Goal: Information Seeking & Learning: Learn about a topic

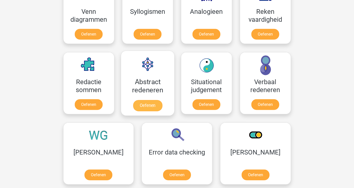
scroll to position [358, 0]
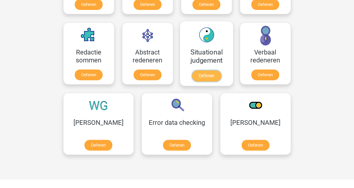
click at [204, 72] on link "Oefenen" at bounding box center [205, 75] width 29 height 11
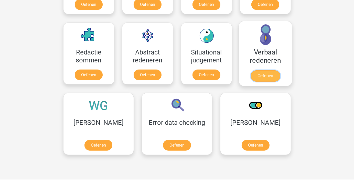
click at [263, 72] on link "Oefenen" at bounding box center [264, 75] width 29 height 11
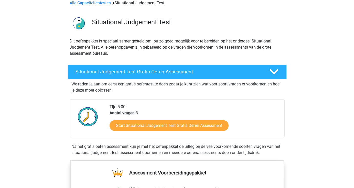
scroll to position [51, 0]
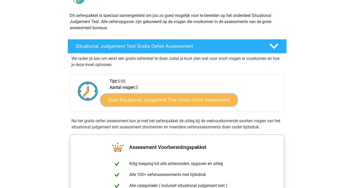
click at [159, 101] on link "Start Situational Judgement Test Gratis Oefen Assessment" at bounding box center [168, 100] width 137 height 12
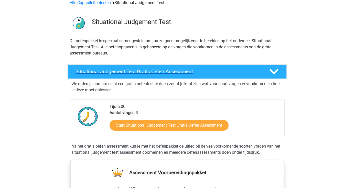
scroll to position [26, 0]
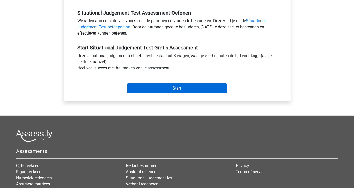
scroll to position [128, 0]
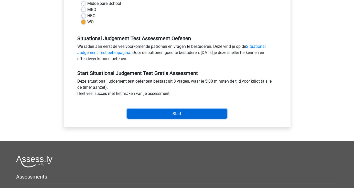
click at [169, 114] on input "Start" at bounding box center [176, 114] width 99 height 10
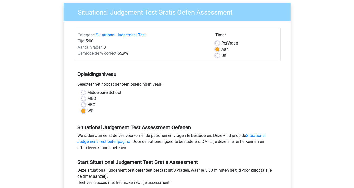
scroll to position [0, 0]
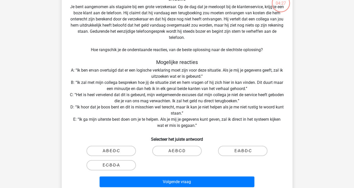
scroll to position [51, 0]
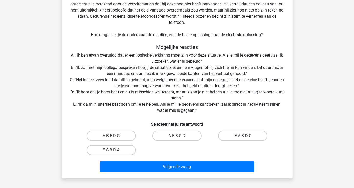
click at [241, 136] on label "E-A-B-D-C" at bounding box center [242, 136] width 49 height 10
click at [243, 136] on input "E-A-B-D-C" at bounding box center [244, 137] width 3 height 3
radio input "true"
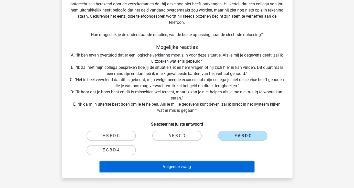
click at [214, 163] on button "Volgende vraag" at bounding box center [176, 166] width 155 height 11
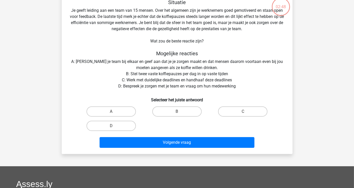
scroll to position [24, 0]
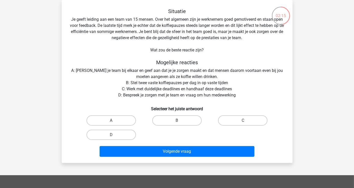
click at [112, 137] on input "D" at bounding box center [112, 136] width 3 height 3
radio input "true"
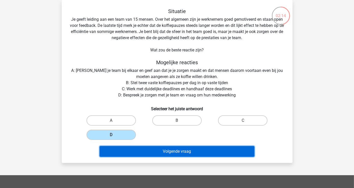
click at [177, 150] on button "Volgende vraag" at bounding box center [176, 151] width 155 height 11
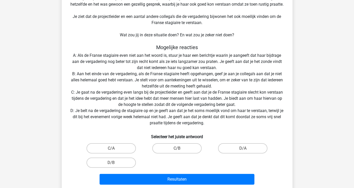
scroll to position [75, 0]
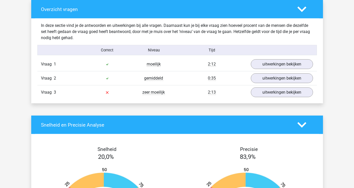
scroll to position [384, 0]
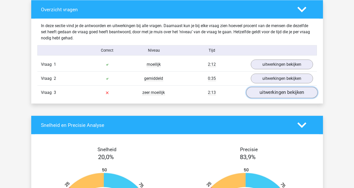
click at [267, 94] on link "uitwerkingen bekijken" at bounding box center [281, 92] width 71 height 11
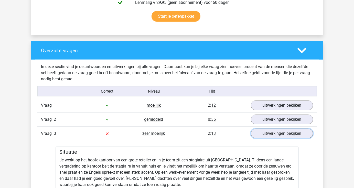
scroll to position [358, 0]
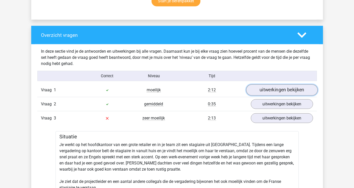
click at [270, 91] on link "uitwerkingen bekijken" at bounding box center [281, 90] width 71 height 11
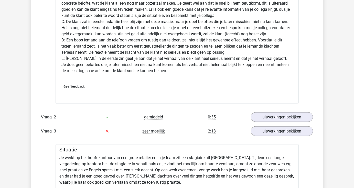
scroll to position [665, 0]
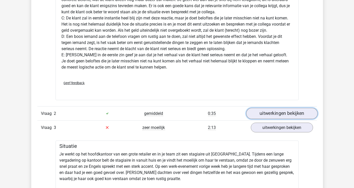
click at [265, 114] on link "uitwerkingen bekijken" at bounding box center [281, 113] width 71 height 11
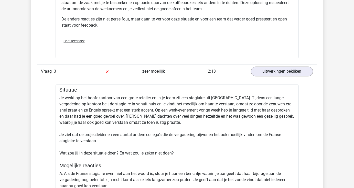
scroll to position [920, 0]
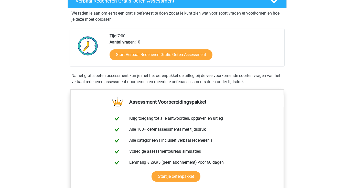
scroll to position [102, 0]
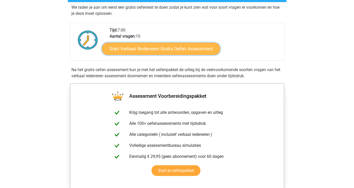
click at [136, 49] on link "Start Verbaal Redeneren Gratis Oefen Assessment" at bounding box center [161, 49] width 118 height 12
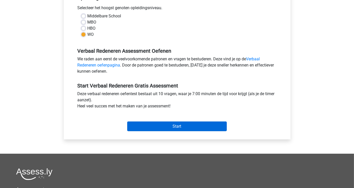
scroll to position [128, 0]
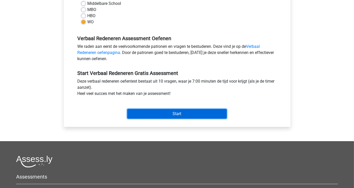
click at [175, 116] on input "Start" at bounding box center [176, 114] width 99 height 10
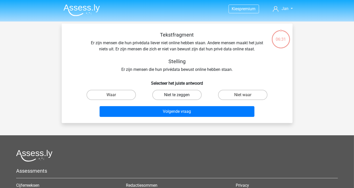
click at [175, 96] on label "Niet te zeggen" at bounding box center [176, 95] width 49 height 10
click at [177, 96] on input "Niet te zeggen" at bounding box center [178, 96] width 3 height 3
radio input "true"
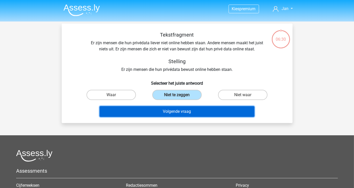
click at [177, 112] on button "Volgende vraag" at bounding box center [176, 111] width 155 height 11
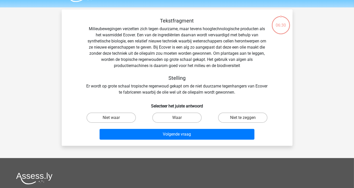
scroll to position [24, 0]
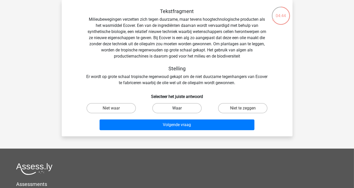
click at [193, 105] on label "Waar" at bounding box center [176, 108] width 49 height 10
click at [180, 108] on input "Waar" at bounding box center [178, 109] width 3 height 3
radio input "true"
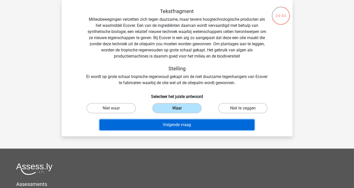
click at [190, 127] on button "Volgende vraag" at bounding box center [176, 124] width 155 height 11
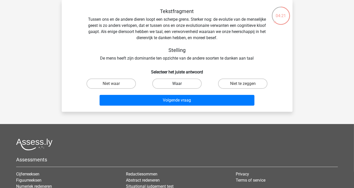
click at [179, 83] on label "Waar" at bounding box center [176, 83] width 49 height 10
click at [179, 84] on input "Waar" at bounding box center [178, 85] width 3 height 3
radio input "true"
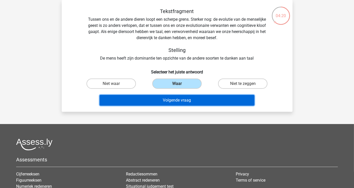
click at [181, 102] on button "Volgende vraag" at bounding box center [176, 100] width 155 height 11
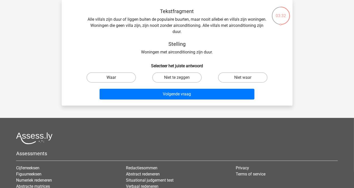
click at [106, 78] on label "Waar" at bounding box center [110, 77] width 49 height 10
click at [111, 78] on input "Waar" at bounding box center [112, 78] width 3 height 3
radio input "true"
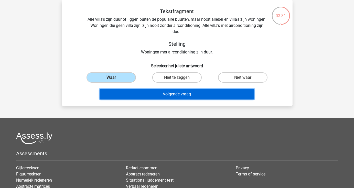
click at [157, 93] on button "Volgende vraag" at bounding box center [176, 94] width 155 height 11
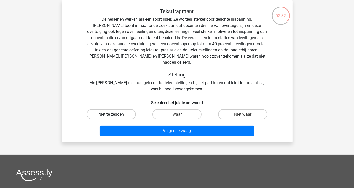
click at [125, 109] on label "Niet te zeggen" at bounding box center [110, 114] width 49 height 10
click at [114, 114] on input "Niet te zeggen" at bounding box center [112, 115] width 3 height 3
radio input "true"
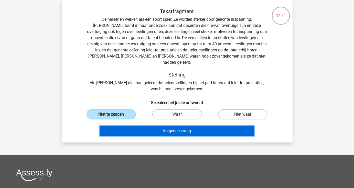
click at [147, 126] on button "Volgende vraag" at bounding box center [176, 131] width 155 height 11
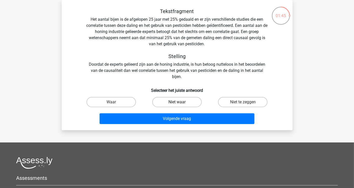
click at [186, 103] on label "Niet waar" at bounding box center [176, 102] width 49 height 10
click at [180, 103] on input "Niet waar" at bounding box center [178, 103] width 3 height 3
radio input "true"
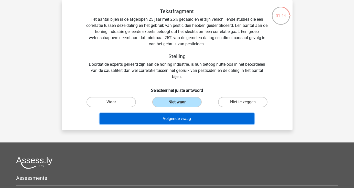
click at [186, 121] on button "Volgende vraag" at bounding box center [176, 118] width 155 height 11
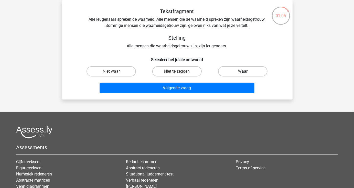
click at [235, 72] on label "Waar" at bounding box center [242, 71] width 49 height 10
click at [243, 72] on input "Waar" at bounding box center [244, 72] width 3 height 3
radio input "true"
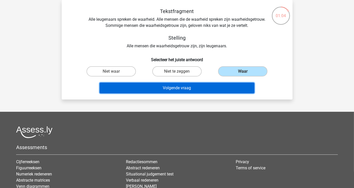
click at [207, 90] on button "Volgende vraag" at bounding box center [176, 88] width 155 height 11
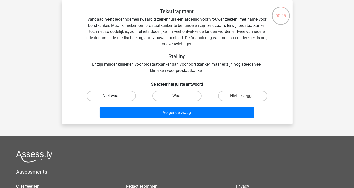
click at [104, 96] on label "Niet waar" at bounding box center [110, 96] width 49 height 10
click at [111, 96] on input "Niet waar" at bounding box center [112, 97] width 3 height 3
radio input "true"
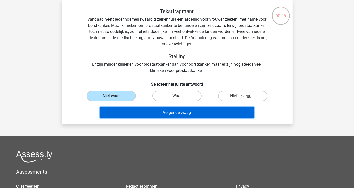
click at [161, 114] on button "Volgende vraag" at bounding box center [176, 112] width 155 height 11
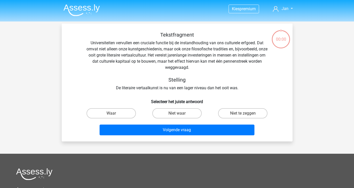
scroll to position [24, 0]
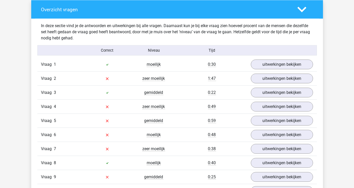
scroll to position [409, 0]
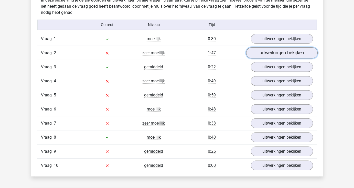
click at [271, 55] on link "uitwerkingen bekijken" at bounding box center [281, 53] width 71 height 11
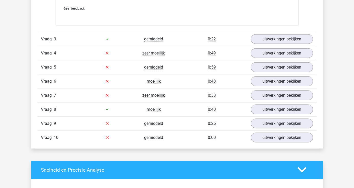
scroll to position [614, 0]
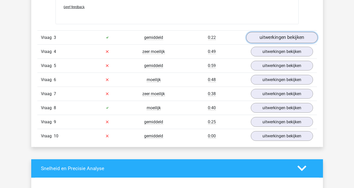
click at [270, 38] on link "uitwerkingen bekijken" at bounding box center [281, 37] width 71 height 11
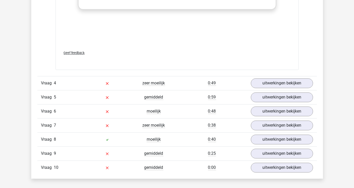
scroll to position [869, 0]
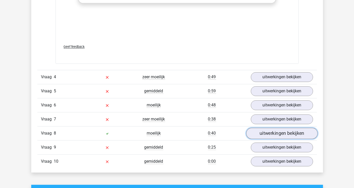
click at [271, 134] on link "uitwerkingen bekijken" at bounding box center [281, 133] width 71 height 11
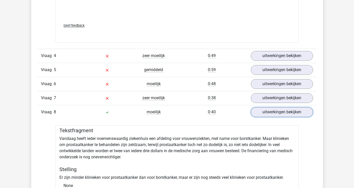
scroll to position [895, 0]
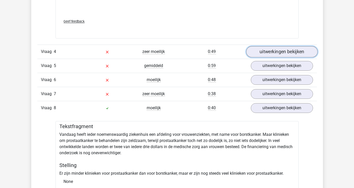
click at [284, 50] on link "uitwerkingen bekijken" at bounding box center [281, 51] width 71 height 11
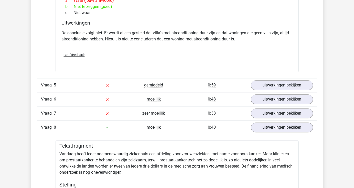
scroll to position [1023, 0]
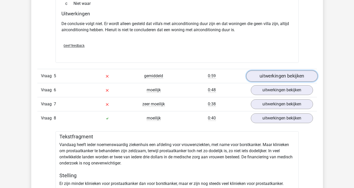
click at [261, 76] on link "uitwerkingen bekijken" at bounding box center [281, 75] width 71 height 11
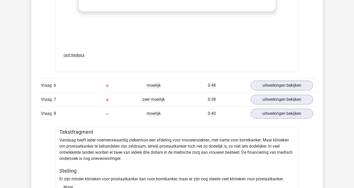
scroll to position [1329, 0]
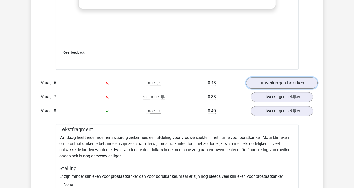
click at [267, 80] on link "uitwerkingen bekijken" at bounding box center [281, 82] width 71 height 11
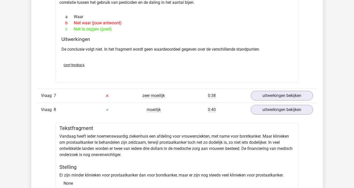
scroll to position [1483, 0]
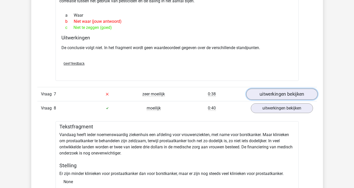
click at [275, 94] on link "uitwerkingen bekijken" at bounding box center [281, 93] width 71 height 11
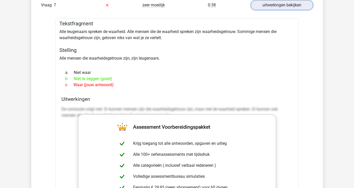
scroll to position [1560, 0]
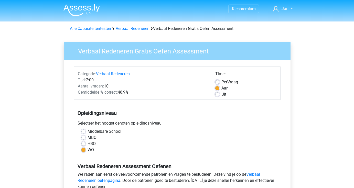
scroll to position [128, 0]
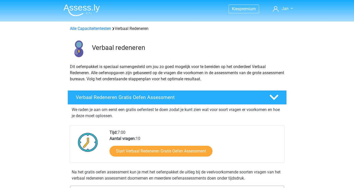
scroll to position [102, 0]
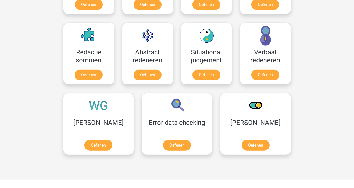
scroll to position [332, 0]
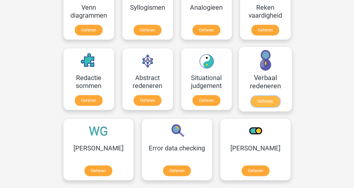
click at [266, 97] on link "Oefenen" at bounding box center [264, 101] width 29 height 11
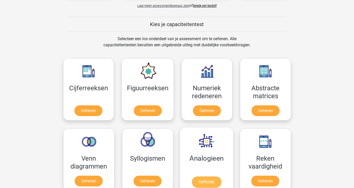
scroll to position [179, 0]
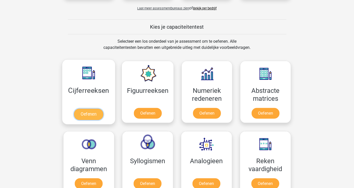
click at [95, 114] on link "Oefenen" at bounding box center [88, 114] width 29 height 11
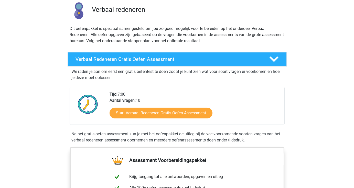
scroll to position [51, 0]
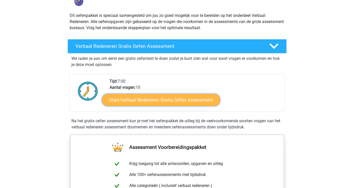
click at [143, 101] on link "Start Verbaal Redeneren Gratis Oefen Assessment" at bounding box center [161, 100] width 118 height 12
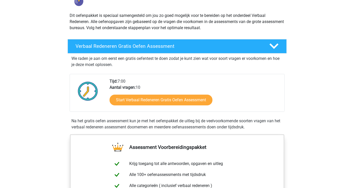
scroll to position [26, 0]
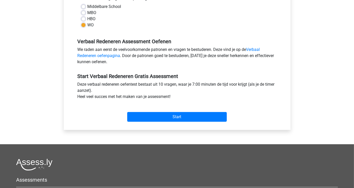
scroll to position [128, 0]
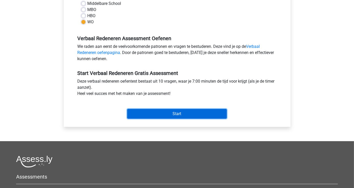
click at [180, 113] on input "Start" at bounding box center [176, 114] width 99 height 10
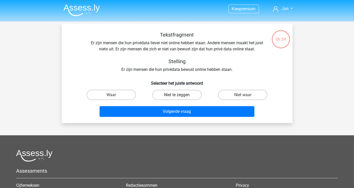
click at [175, 96] on label "Niet te zeggen" at bounding box center [176, 95] width 49 height 10
click at [177, 96] on input "Niet te zeggen" at bounding box center [178, 96] width 3 height 3
radio input "true"
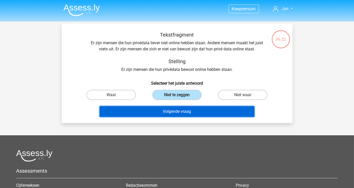
click at [176, 112] on button "Volgende vraag" at bounding box center [176, 111] width 155 height 11
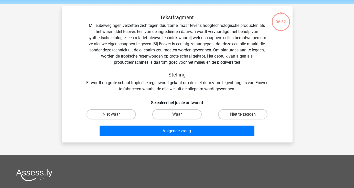
scroll to position [24, 0]
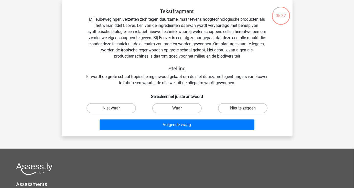
click at [245, 109] on input "Niet te zeggen" at bounding box center [244, 109] width 3 height 3
radio input "true"
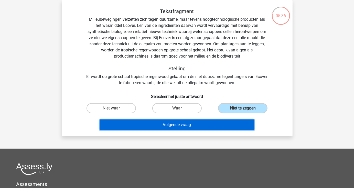
click at [211, 125] on button "Volgende vraag" at bounding box center [176, 124] width 155 height 11
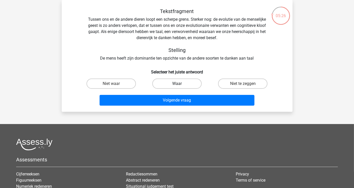
click at [189, 83] on label "Waar" at bounding box center [176, 83] width 49 height 10
click at [180, 84] on input "Waar" at bounding box center [178, 85] width 3 height 3
radio input "true"
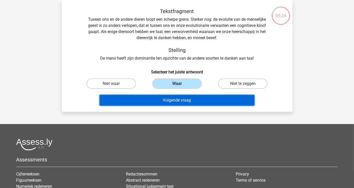
click at [189, 98] on button "Volgende vraag" at bounding box center [176, 100] width 155 height 11
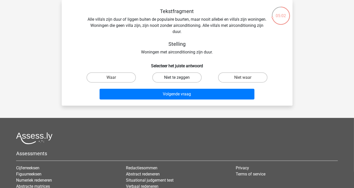
click at [171, 81] on label "Niet te zeggen" at bounding box center [176, 77] width 49 height 10
click at [177, 81] on input "Niet te zeggen" at bounding box center [178, 78] width 3 height 3
radio input "true"
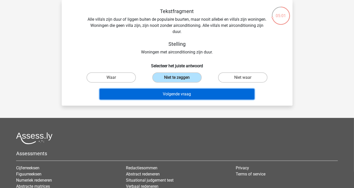
click at [171, 95] on button "Volgende vraag" at bounding box center [176, 94] width 155 height 11
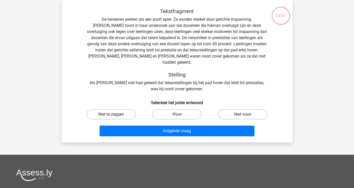
click at [103, 109] on label "Niet te zeggen" at bounding box center [110, 114] width 49 height 10
click at [111, 114] on input "Niet te zeggen" at bounding box center [112, 115] width 3 height 3
radio input "true"
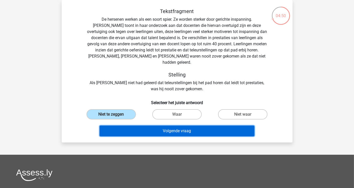
click at [161, 126] on button "Volgende vraag" at bounding box center [176, 131] width 155 height 11
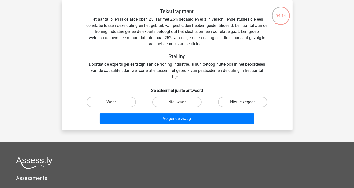
click at [236, 101] on label "Niet te zeggen" at bounding box center [242, 102] width 49 height 10
click at [243, 102] on input "Niet te zeggen" at bounding box center [244, 103] width 3 height 3
radio input "true"
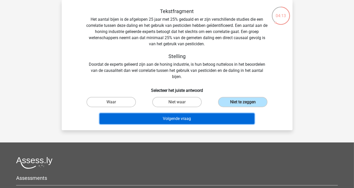
click at [216, 119] on button "Volgende vraag" at bounding box center [176, 118] width 155 height 11
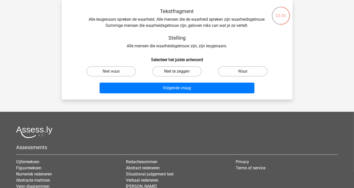
click at [186, 71] on label "Niet te zeggen" at bounding box center [176, 71] width 49 height 10
click at [180, 71] on input "Niet te zeggen" at bounding box center [178, 72] width 3 height 3
radio input "true"
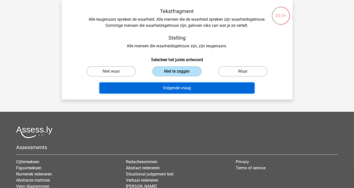
click at [191, 89] on button "Volgende vraag" at bounding box center [176, 88] width 155 height 11
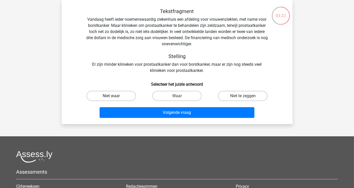
click at [118, 97] on label "Niet waar" at bounding box center [110, 96] width 49 height 10
click at [114, 97] on input "Niet waar" at bounding box center [112, 97] width 3 height 3
radio input "true"
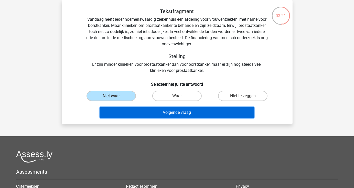
click at [176, 113] on button "Volgende vraag" at bounding box center [176, 112] width 155 height 11
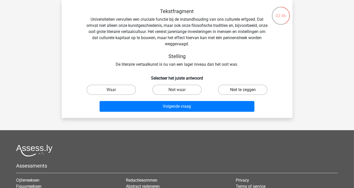
click at [246, 91] on label "Niet te zeggen" at bounding box center [242, 90] width 49 height 10
click at [246, 91] on input "Niet te zeggen" at bounding box center [244, 91] width 3 height 3
radio input "true"
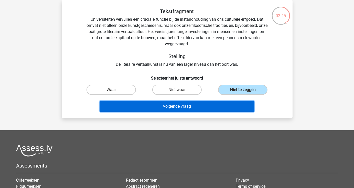
click at [201, 105] on button "Volgende vraag" at bounding box center [176, 106] width 155 height 11
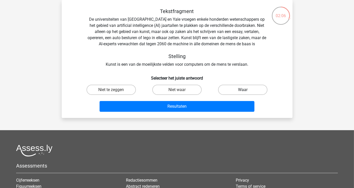
click at [252, 88] on label "Waar" at bounding box center [242, 90] width 49 height 10
click at [246, 90] on input "Waar" at bounding box center [244, 91] width 3 height 3
radio input "true"
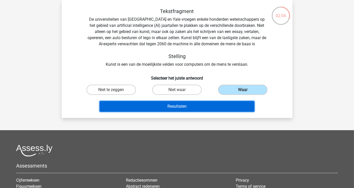
click at [222, 107] on button "Resultaten" at bounding box center [176, 106] width 155 height 11
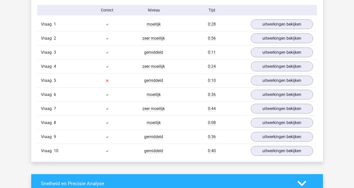
scroll to position [435, 0]
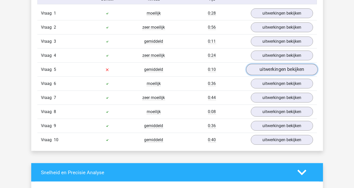
click at [263, 72] on link "uitwerkingen bekijken" at bounding box center [281, 69] width 71 height 11
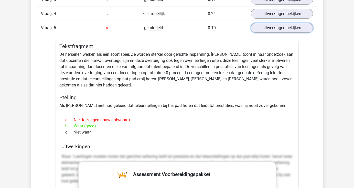
scroll to position [486, 0]
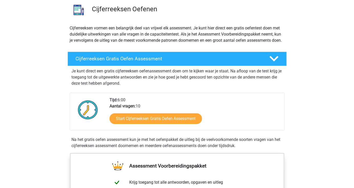
scroll to position [51, 0]
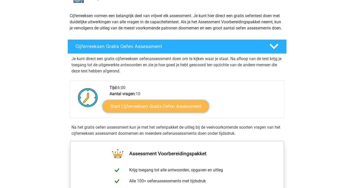
click at [154, 112] on link "Start Cijferreeksen Gratis Oefen Assessment" at bounding box center [156, 106] width 106 height 12
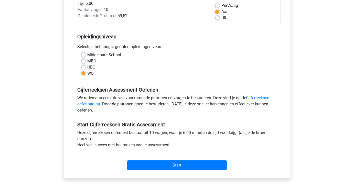
scroll to position [102, 0]
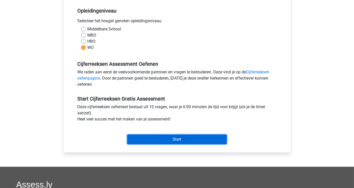
click at [166, 141] on input "Start" at bounding box center [176, 139] width 99 height 10
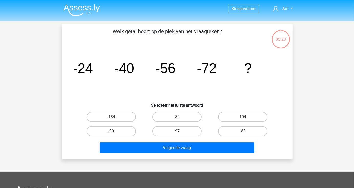
click at [244, 132] on input "-88" at bounding box center [244, 132] width 3 height 3
radio input "true"
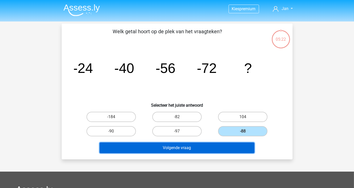
click at [179, 148] on button "Volgende vraag" at bounding box center [176, 147] width 155 height 11
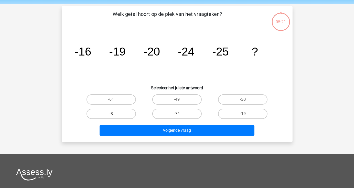
scroll to position [24, 0]
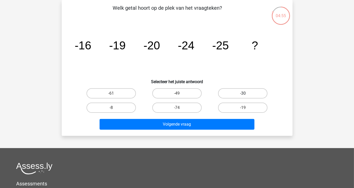
click at [249, 93] on label "-30" at bounding box center [242, 93] width 49 height 10
click at [246, 93] on input "-30" at bounding box center [244, 94] width 3 height 3
radio input "true"
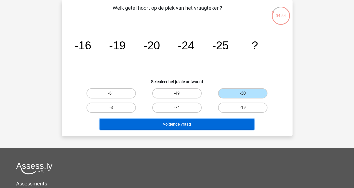
click at [226, 121] on button "Volgende vraag" at bounding box center [176, 124] width 155 height 11
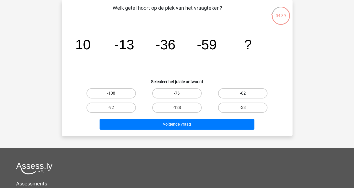
click at [248, 94] on label "-82" at bounding box center [242, 93] width 49 height 10
click at [246, 94] on input "-82" at bounding box center [244, 94] width 3 height 3
radio input "true"
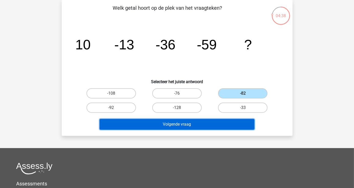
click at [221, 126] on button "Volgende vraag" at bounding box center [176, 124] width 155 height 11
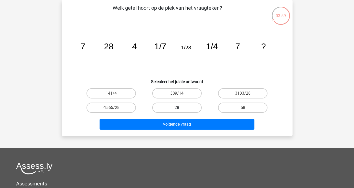
click at [177, 106] on label "28" at bounding box center [176, 108] width 49 height 10
click at [177, 108] on input "28" at bounding box center [178, 109] width 3 height 3
radio input "true"
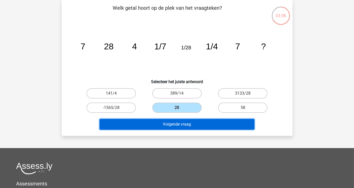
click at [188, 125] on button "Volgende vraag" at bounding box center [176, 124] width 155 height 11
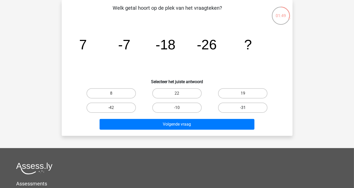
click at [255, 109] on label "-31" at bounding box center [242, 108] width 49 height 10
click at [246, 109] on input "-31" at bounding box center [244, 109] width 3 height 3
radio input "true"
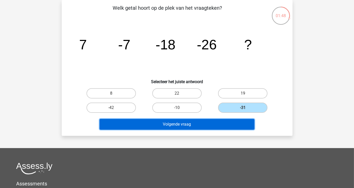
click at [243, 120] on button "Volgende vraag" at bounding box center [176, 124] width 155 height 11
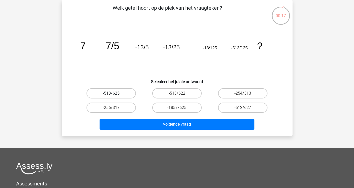
click at [115, 93] on label "-513/625" at bounding box center [110, 93] width 49 height 10
click at [114, 93] on input "-513/625" at bounding box center [112, 94] width 3 height 3
radio input "true"
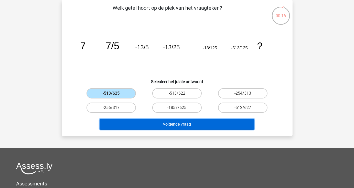
click at [155, 125] on button "Volgende vraag" at bounding box center [176, 124] width 155 height 11
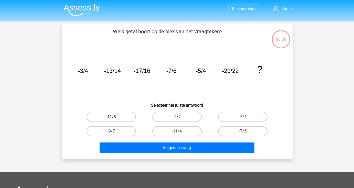
scroll to position [24, 0]
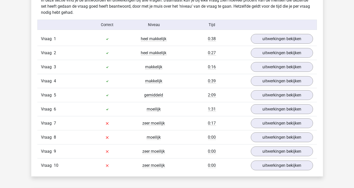
scroll to position [435, 0]
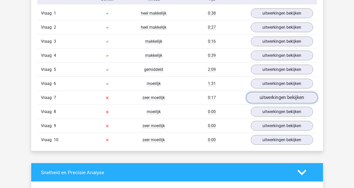
click at [281, 97] on link "uitwerkingen bekijken" at bounding box center [281, 97] width 71 height 11
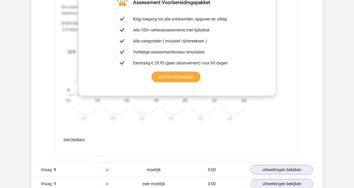
scroll to position [767, 0]
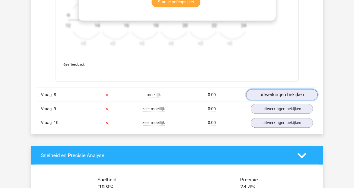
click at [279, 93] on link "uitwerkingen bekijken" at bounding box center [281, 94] width 71 height 11
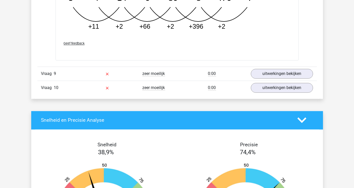
scroll to position [1048, 0]
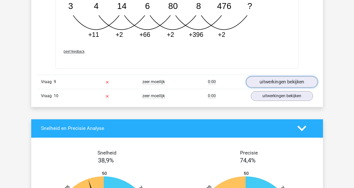
click at [267, 83] on link "uitwerkingen bekijken" at bounding box center [281, 81] width 71 height 11
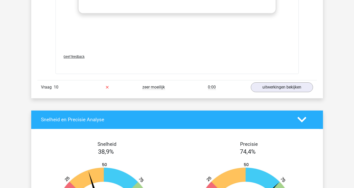
scroll to position [1381, 0]
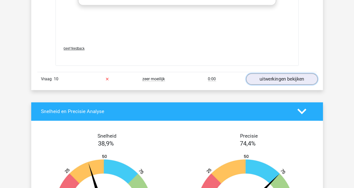
click at [278, 77] on link "uitwerkingen bekijken" at bounding box center [281, 78] width 71 height 11
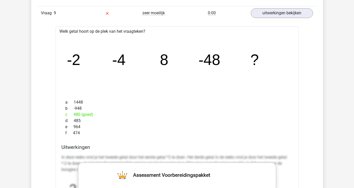
scroll to position [1125, 0]
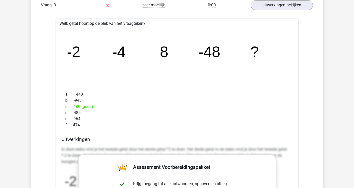
click at [221, 137] on h4 "Uitwerkingen" at bounding box center [177, 139] width 231 height 6
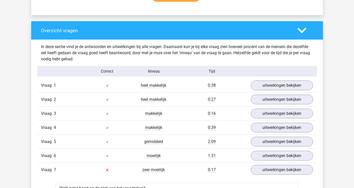
scroll to position [358, 0]
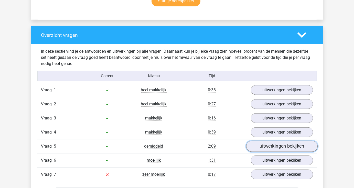
click at [268, 147] on link "uitwerkingen bekijken" at bounding box center [281, 146] width 71 height 11
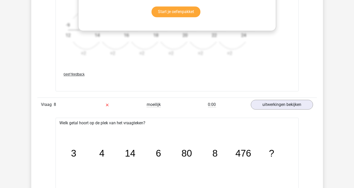
scroll to position [1074, 0]
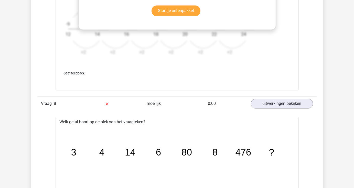
click at [249, 139] on icon "image/svg+xml 3 4 14 6 80 8 476 ?" at bounding box center [177, 155] width 227 height 57
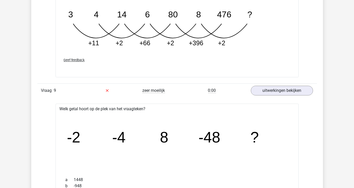
scroll to position [1483, 0]
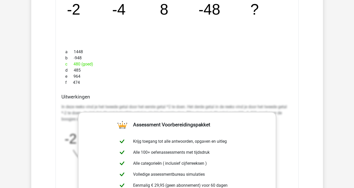
click at [250, 81] on div "f 474" at bounding box center [177, 83] width 231 height 6
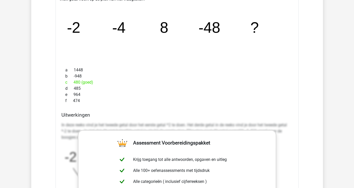
scroll to position [1432, 0]
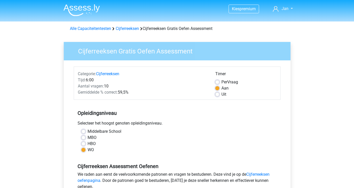
scroll to position [102, 0]
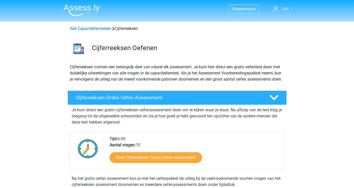
scroll to position [51, 0]
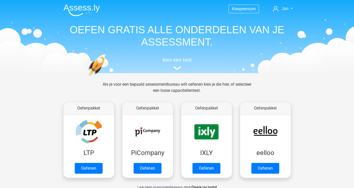
scroll to position [179, 0]
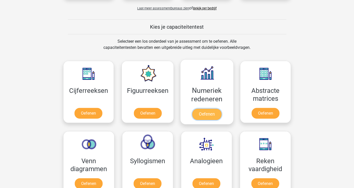
click at [206, 115] on link "Oefenen" at bounding box center [206, 114] width 29 height 11
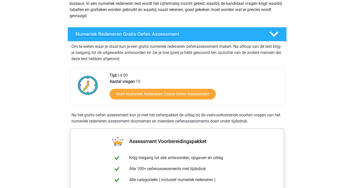
scroll to position [77, 0]
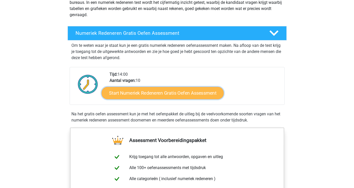
click at [164, 94] on link "Start Numeriek Redeneren Gratis Oefen Assessment" at bounding box center [163, 93] width 122 height 12
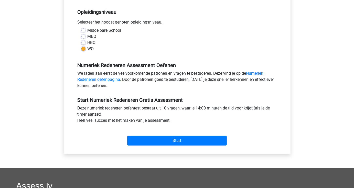
scroll to position [102, 0]
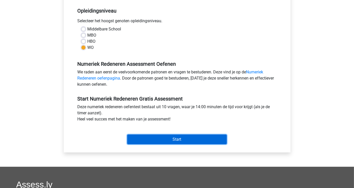
click at [186, 141] on input "Start" at bounding box center [176, 139] width 99 height 10
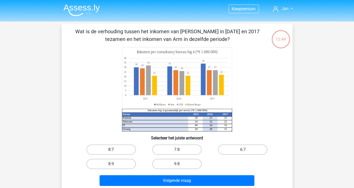
click at [123, 152] on label "8:7" at bounding box center [110, 149] width 49 height 10
click at [114, 152] on input "8:7" at bounding box center [112, 151] width 3 height 3
radio input "true"
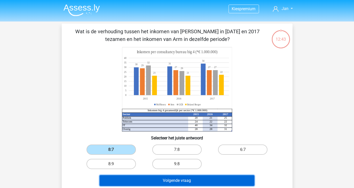
click at [160, 182] on button "Volgende vraag" at bounding box center [176, 180] width 155 height 11
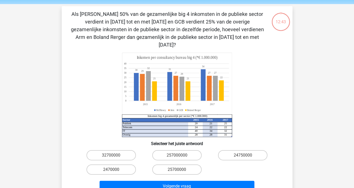
scroll to position [24, 0]
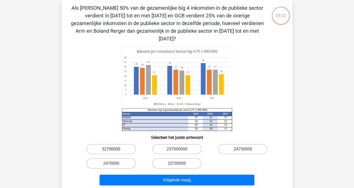
click at [120, 144] on label "32700000" at bounding box center [110, 149] width 49 height 10
click at [114, 149] on input "32700000" at bounding box center [112, 150] width 3 height 3
radio input "true"
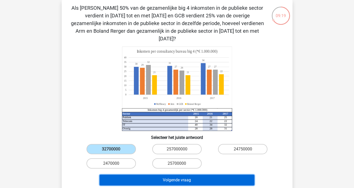
click at [148, 175] on button "Volgende vraag" at bounding box center [176, 180] width 155 height 11
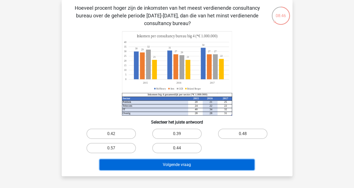
click at [154, 165] on button "Volgende vraag" at bounding box center [176, 164] width 155 height 11
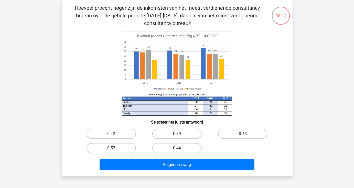
click at [235, 135] on label "0.48" at bounding box center [242, 134] width 49 height 10
click at [243, 135] on input "0.48" at bounding box center [244, 135] width 3 height 3
radio input "true"
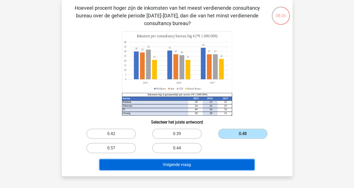
click at [222, 167] on button "Volgende vraag" at bounding box center [176, 164] width 155 height 11
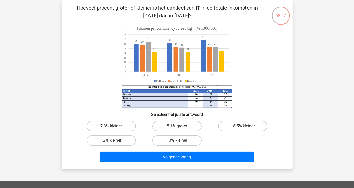
click at [237, 127] on label "18.5% kleiner" at bounding box center [242, 126] width 49 height 10
click at [243, 127] on input "18.5% kleiner" at bounding box center [244, 127] width 3 height 3
radio input "true"
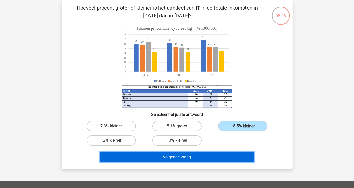
click at [217, 161] on button "Volgende vraag" at bounding box center [176, 157] width 155 height 11
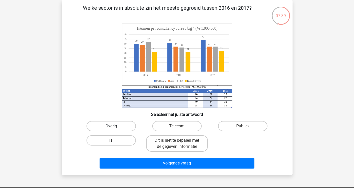
click at [112, 126] on label "Overig" at bounding box center [110, 126] width 49 height 10
click at [112, 126] on input "Overig" at bounding box center [112, 127] width 3 height 3
radio input "true"
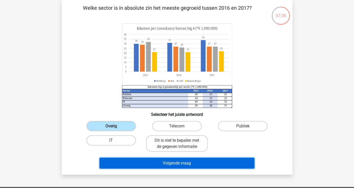
click at [146, 163] on button "Volgende vraag" at bounding box center [176, 163] width 155 height 11
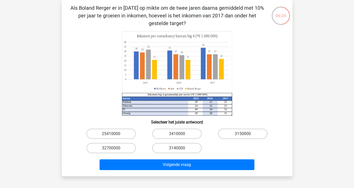
click at [111, 149] on input "32700000" at bounding box center [112, 149] width 3 height 3
radio input "true"
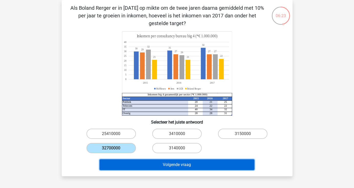
click at [143, 167] on button "Volgende vraag" at bounding box center [176, 164] width 155 height 11
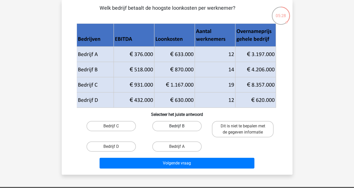
click at [176, 127] on label "Bedrijf B" at bounding box center [176, 126] width 49 height 10
click at [177, 127] on input "Bedrijf B" at bounding box center [178, 127] width 3 height 3
radio input "true"
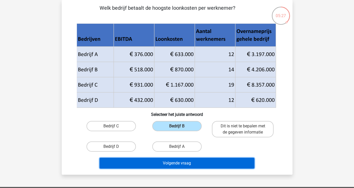
click at [177, 164] on button "Volgende vraag" at bounding box center [176, 163] width 155 height 11
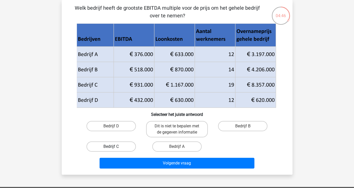
click at [116, 148] on label "Bedrijf C" at bounding box center [110, 146] width 49 height 10
click at [114, 148] on input "Bedrijf C" at bounding box center [112, 148] width 3 height 3
radio input "true"
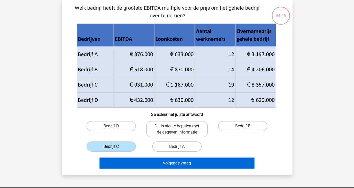
click at [121, 161] on button "Volgende vraag" at bounding box center [176, 163] width 155 height 11
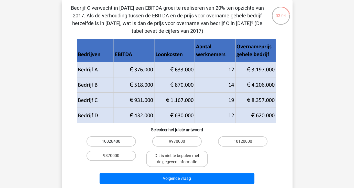
click at [111, 140] on label "10028400" at bounding box center [110, 141] width 49 height 10
click at [111, 141] on input "10028400" at bounding box center [112, 142] width 3 height 3
radio input "true"
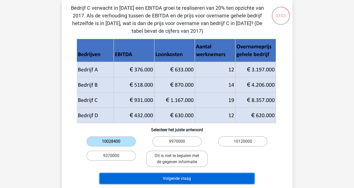
click at [116, 176] on button "Volgende vraag" at bounding box center [176, 178] width 155 height 11
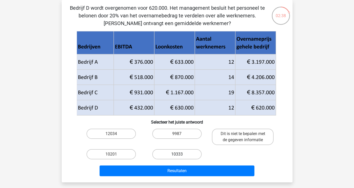
click at [175, 156] on label "10333" at bounding box center [176, 154] width 49 height 10
click at [177, 156] on input "10333" at bounding box center [178, 155] width 3 height 3
radio input "true"
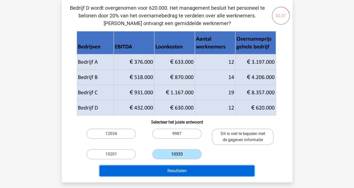
click at [171, 172] on button "Resultaten" at bounding box center [176, 170] width 155 height 11
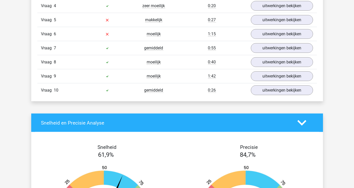
scroll to position [435, 0]
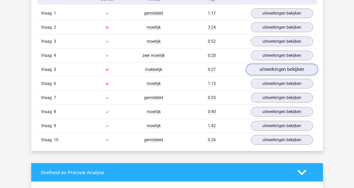
click at [290, 69] on link "uitwerkingen bekijken" at bounding box center [281, 69] width 71 height 11
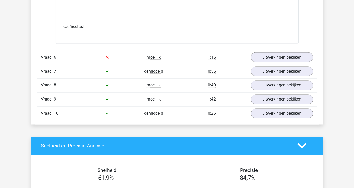
scroll to position [818, 0]
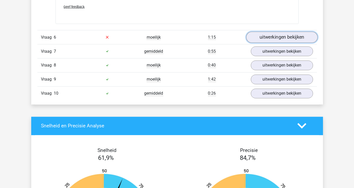
click at [284, 37] on link "uitwerkingen bekijken" at bounding box center [281, 37] width 71 height 11
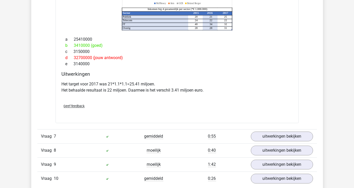
scroll to position [972, 0]
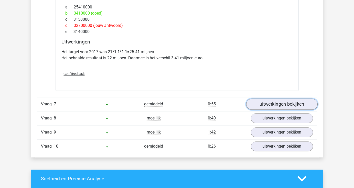
click at [278, 103] on link "uitwerkingen bekijken" at bounding box center [281, 103] width 71 height 11
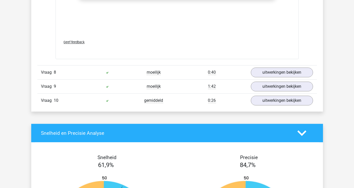
scroll to position [1355, 0]
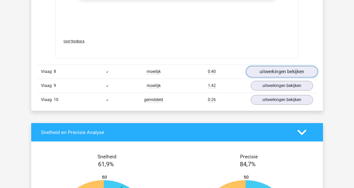
click at [290, 69] on link "uitwerkingen bekijken" at bounding box center [281, 71] width 71 height 11
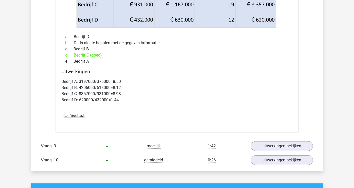
scroll to position [1560, 0]
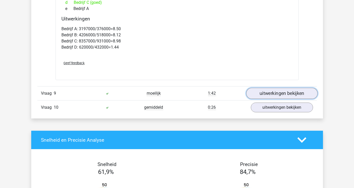
click at [284, 91] on link "uitwerkingen bekijken" at bounding box center [281, 93] width 71 height 11
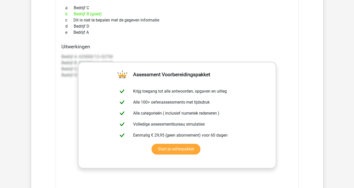
scroll to position [1176, 0]
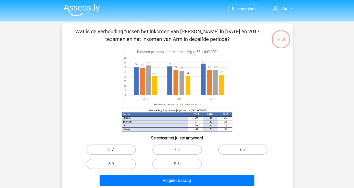
scroll to position [24, 0]
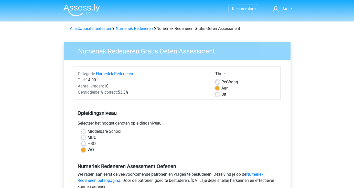
scroll to position [102, 0]
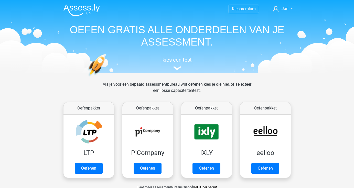
scroll to position [179, 0]
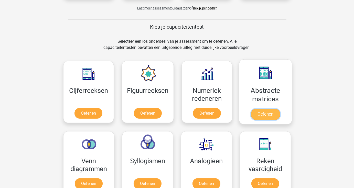
click at [264, 112] on link "Oefenen" at bounding box center [265, 114] width 29 height 11
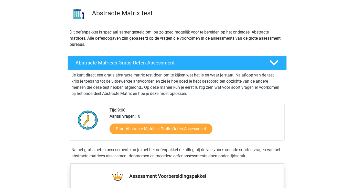
scroll to position [77, 0]
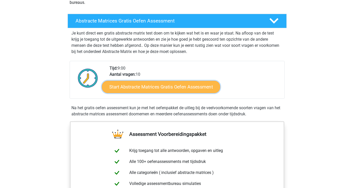
click at [160, 89] on link "Start Abstracte Matrices Gratis Oefen Assessment" at bounding box center [161, 87] width 118 height 12
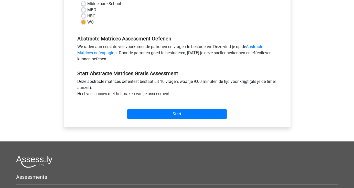
scroll to position [128, 0]
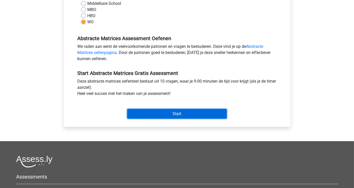
click at [182, 114] on input "Start" at bounding box center [176, 114] width 99 height 10
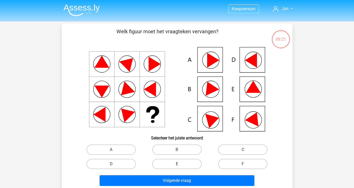
click at [189, 167] on label "E" at bounding box center [176, 164] width 49 height 10
click at [180, 167] on input "E" at bounding box center [178, 165] width 3 height 3
radio input "true"
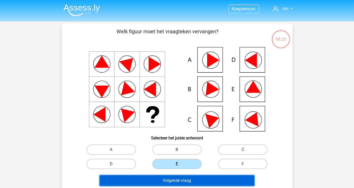
click at [201, 182] on button "Volgende vraag" at bounding box center [176, 180] width 155 height 11
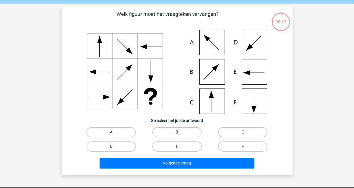
scroll to position [24, 0]
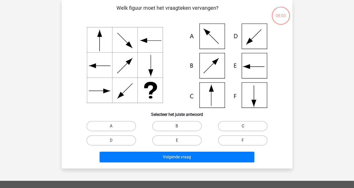
click at [238, 126] on label "C" at bounding box center [242, 126] width 49 height 10
click at [243, 126] on input "C" at bounding box center [244, 127] width 3 height 3
radio input "true"
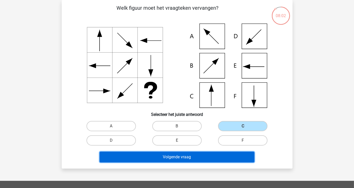
click at [220, 155] on button "Volgende vraag" at bounding box center [176, 157] width 155 height 11
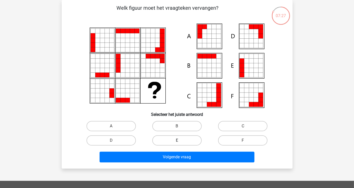
click at [188, 140] on label "E" at bounding box center [176, 140] width 49 height 10
click at [180, 140] on input "E" at bounding box center [178, 141] width 3 height 3
radio input "true"
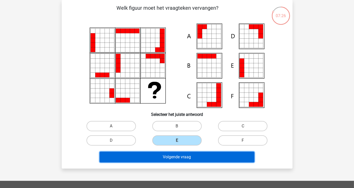
click at [194, 156] on button "Volgende vraag" at bounding box center [176, 157] width 155 height 11
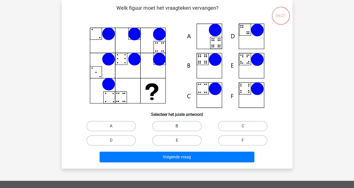
click at [189, 127] on label "B" at bounding box center [176, 126] width 49 height 10
click at [180, 127] on input "B" at bounding box center [178, 127] width 3 height 3
radio input "true"
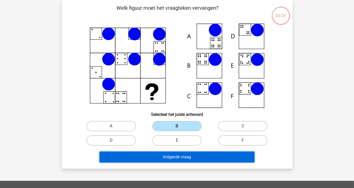
click at [194, 156] on button "Volgende vraag" at bounding box center [176, 157] width 155 height 11
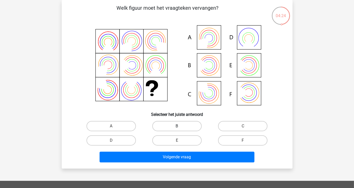
click at [170, 126] on label "B" at bounding box center [176, 126] width 49 height 10
click at [177, 126] on input "B" at bounding box center [178, 127] width 3 height 3
radio input "true"
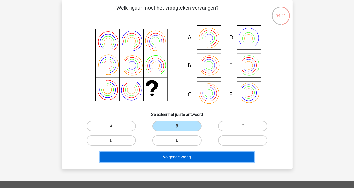
click at [174, 157] on button "Volgende vraag" at bounding box center [176, 157] width 155 height 11
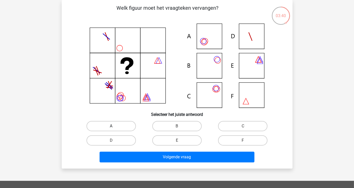
click at [118, 125] on label "A" at bounding box center [110, 126] width 49 height 10
click at [114, 126] on input "A" at bounding box center [112, 127] width 3 height 3
radio input "true"
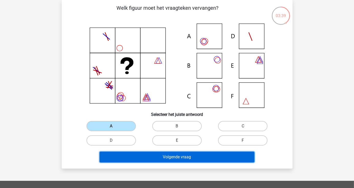
click at [151, 158] on button "Volgende vraag" at bounding box center [176, 157] width 155 height 11
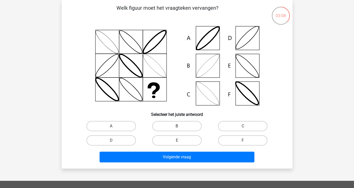
click at [187, 127] on label "B" at bounding box center [176, 126] width 49 height 10
click at [180, 127] on input "B" at bounding box center [178, 127] width 3 height 3
radio input "true"
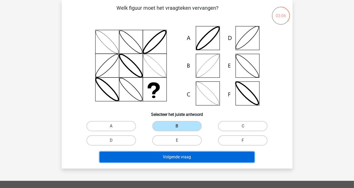
click at [185, 157] on button "Volgende vraag" at bounding box center [176, 157] width 155 height 11
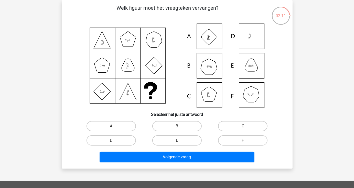
click at [177, 128] on input "B" at bounding box center [178, 127] width 3 height 3
radio input "true"
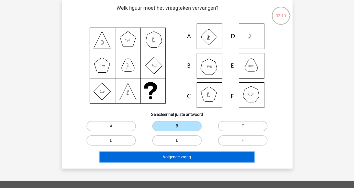
click at [190, 156] on button "Volgende vraag" at bounding box center [176, 157] width 155 height 11
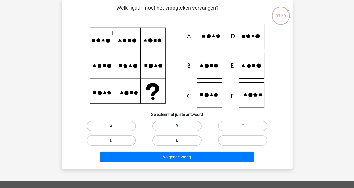
click at [189, 141] on label "E" at bounding box center [176, 140] width 49 height 10
click at [180, 141] on input "E" at bounding box center [178, 141] width 3 height 3
radio input "true"
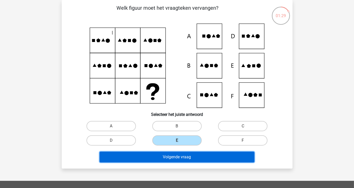
click at [192, 156] on button "Volgende vraag" at bounding box center [176, 157] width 155 height 11
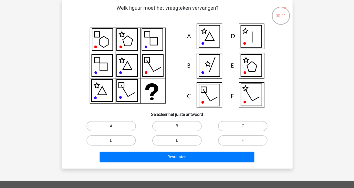
click at [178, 141] on input "E" at bounding box center [178, 141] width 3 height 3
radio input "true"
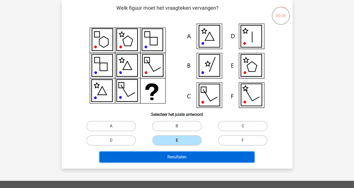
click at [213, 159] on button "Resultaten" at bounding box center [176, 157] width 155 height 11
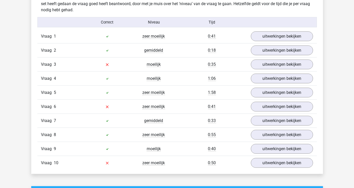
scroll to position [409, 0]
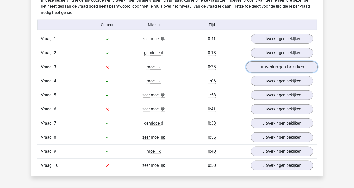
click at [281, 68] on link "uitwerkingen bekijken" at bounding box center [281, 67] width 71 height 11
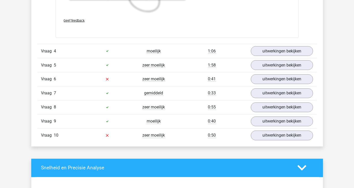
scroll to position [818, 0]
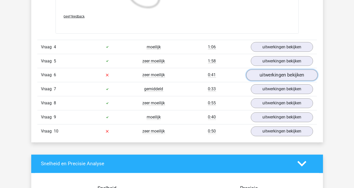
click at [286, 76] on link "uitwerkingen bekijken" at bounding box center [281, 75] width 71 height 11
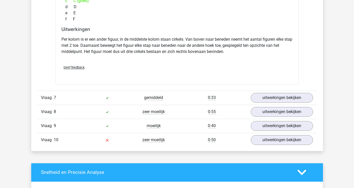
scroll to position [1074, 0]
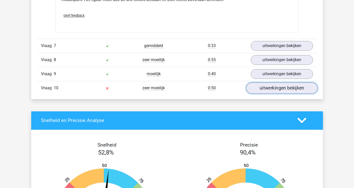
click at [287, 88] on link "uitwerkingen bekijken" at bounding box center [281, 87] width 71 height 11
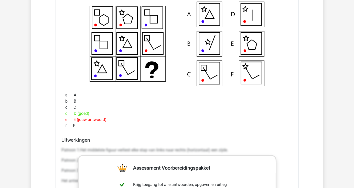
scroll to position [1151, 0]
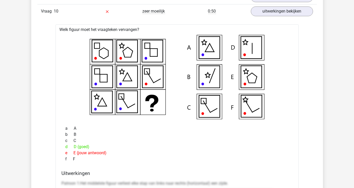
click at [294, 72] on div at bounding box center [177, 77] width 235 height 88
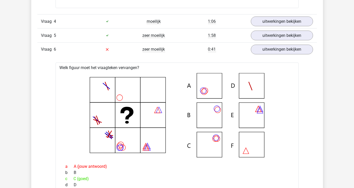
scroll to position [869, 0]
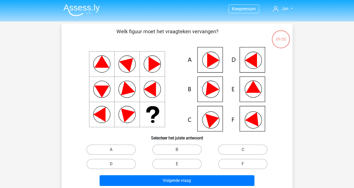
scroll to position [24, 0]
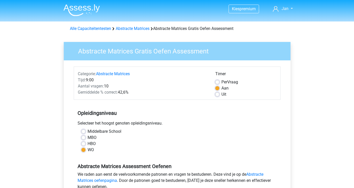
scroll to position [128, 0]
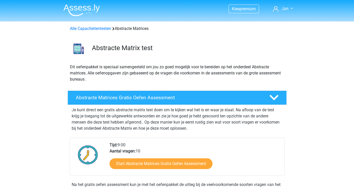
scroll to position [77, 0]
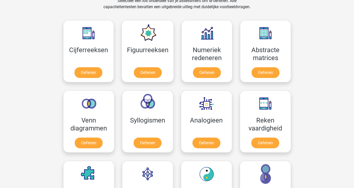
scroll to position [230, 0]
